Goal: Obtain resource: Obtain resource

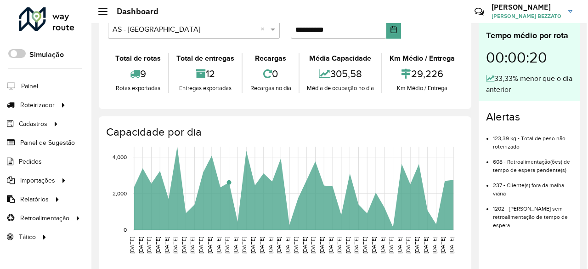
scroll to position [46, 0]
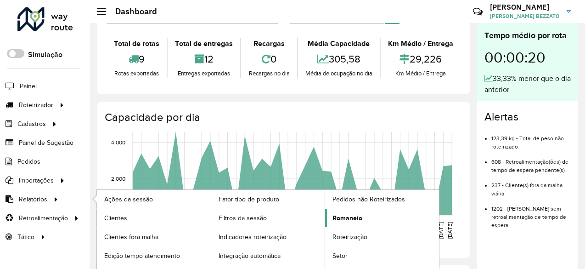
click at [353, 213] on span "Romaneio" at bounding box center [348, 218] width 30 height 10
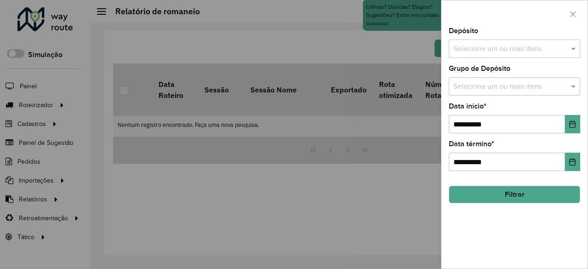
click at [511, 87] on input "text" at bounding box center [510, 86] width 118 height 11
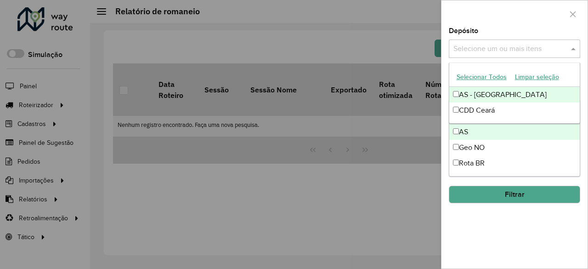
click at [505, 45] on input "text" at bounding box center [510, 49] width 118 height 11
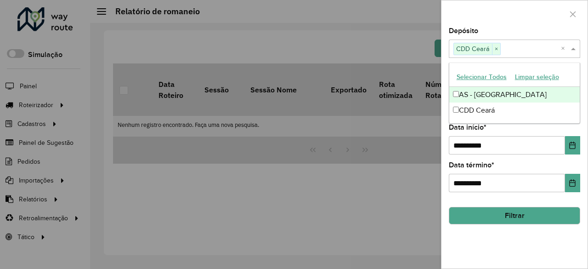
click at [540, 10] on div at bounding box center [514, 13] width 146 height 27
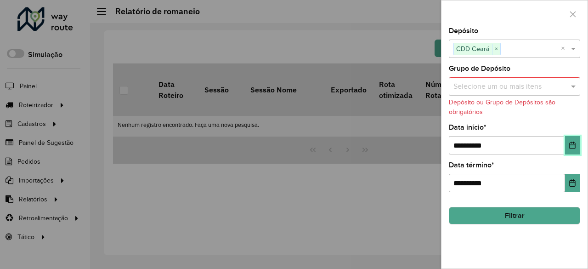
click at [573, 144] on icon "Choose Date" at bounding box center [573, 144] width 6 height 7
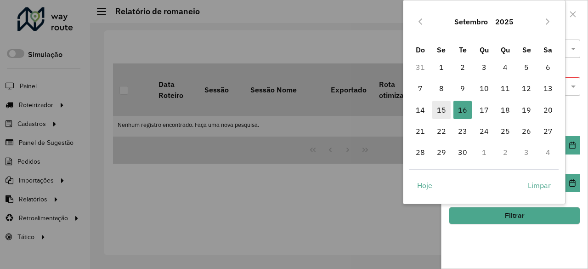
click at [441, 113] on span "15" at bounding box center [441, 110] width 18 height 18
type input "**********"
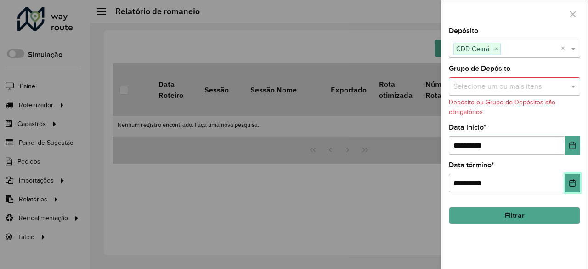
click at [572, 185] on icon "Choose Date" at bounding box center [572, 182] width 7 height 7
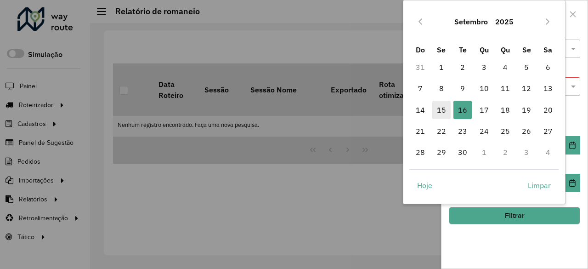
click at [441, 108] on span "15" at bounding box center [441, 110] width 18 height 18
type input "**********"
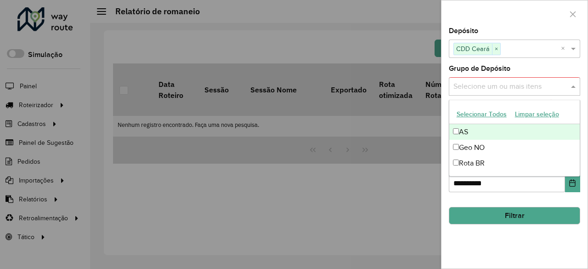
click at [576, 90] on span at bounding box center [574, 86] width 11 height 11
click at [494, 116] on button "Selecionar Todos" at bounding box center [481, 114] width 58 height 14
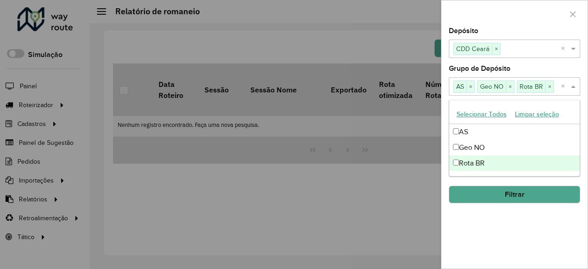
click at [513, 190] on button "Filtrar" at bounding box center [514, 194] width 131 height 17
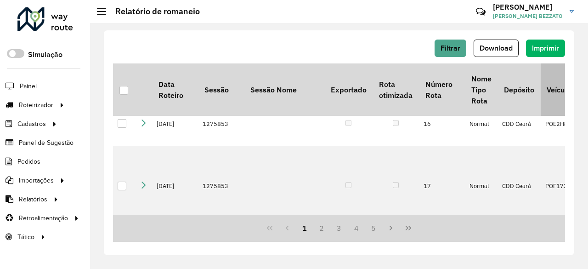
scroll to position [643, 0]
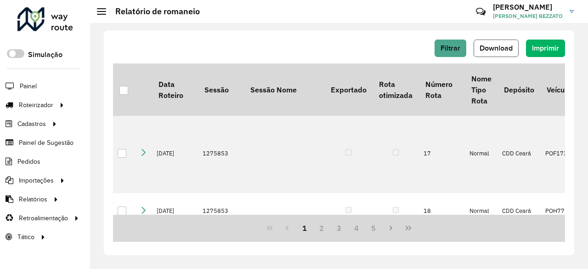
click at [503, 49] on span "Download" at bounding box center [496, 48] width 33 height 8
